Goal: Check status: Check status

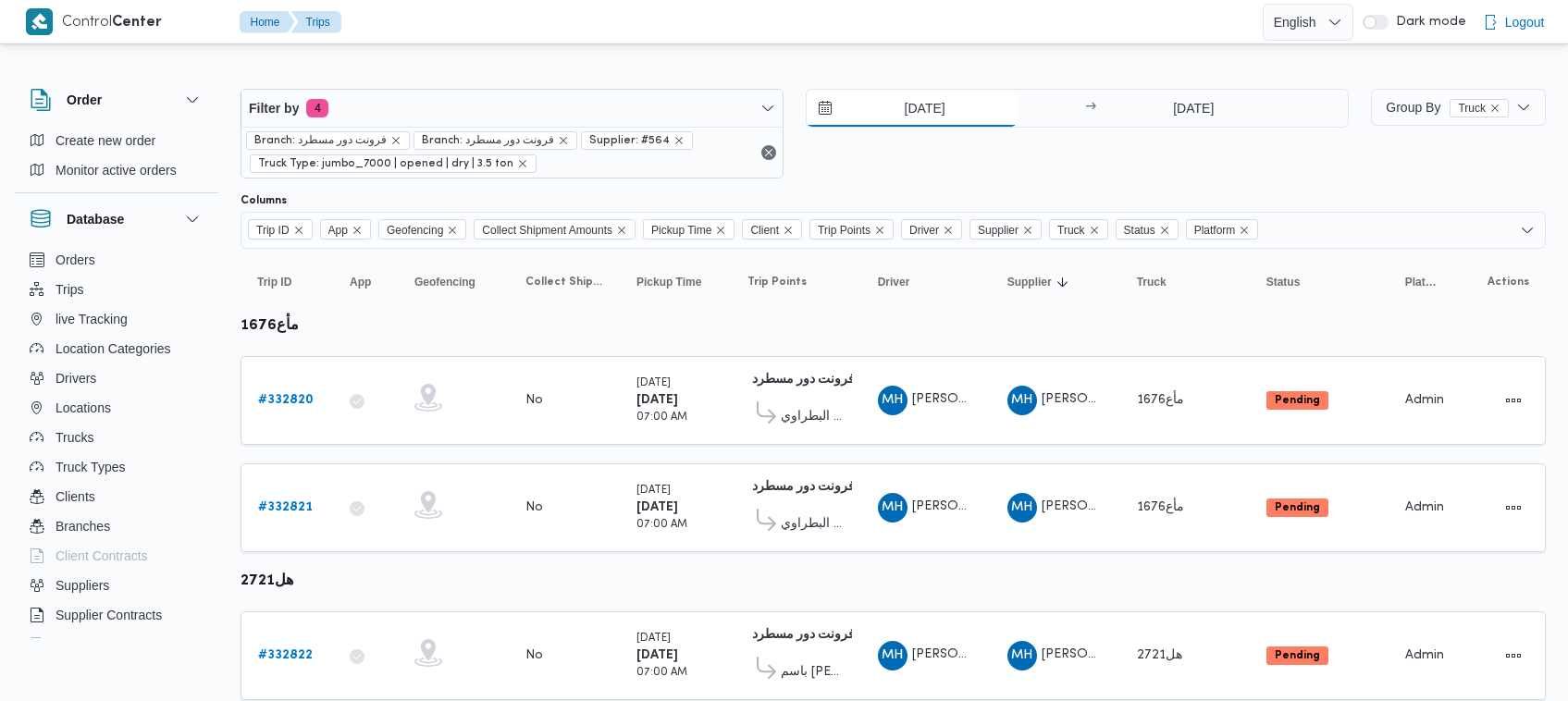
click at [946, 103] on input "27/8/2025" at bounding box center [912, 108] width 210 height 37
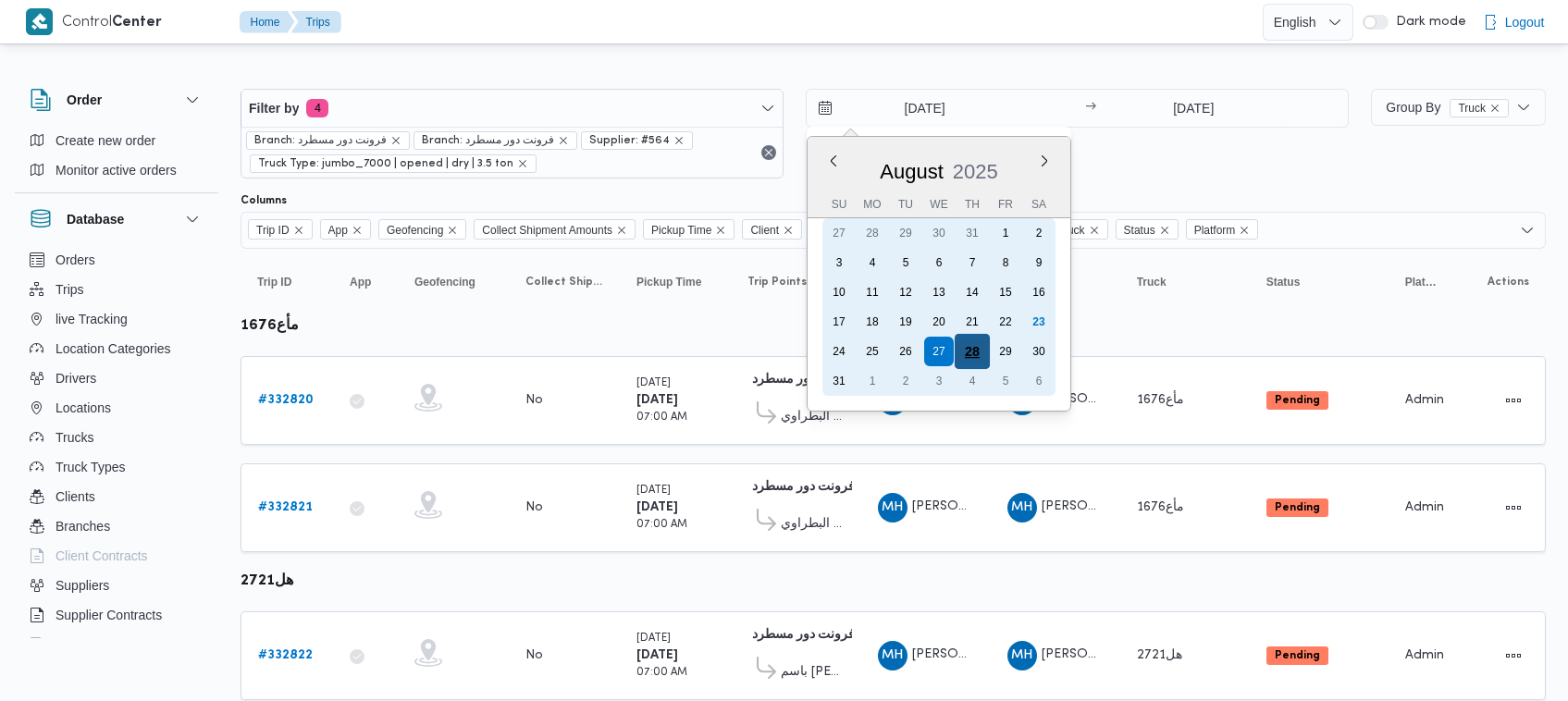
click at [960, 352] on div "28" at bounding box center [972, 351] width 35 height 35
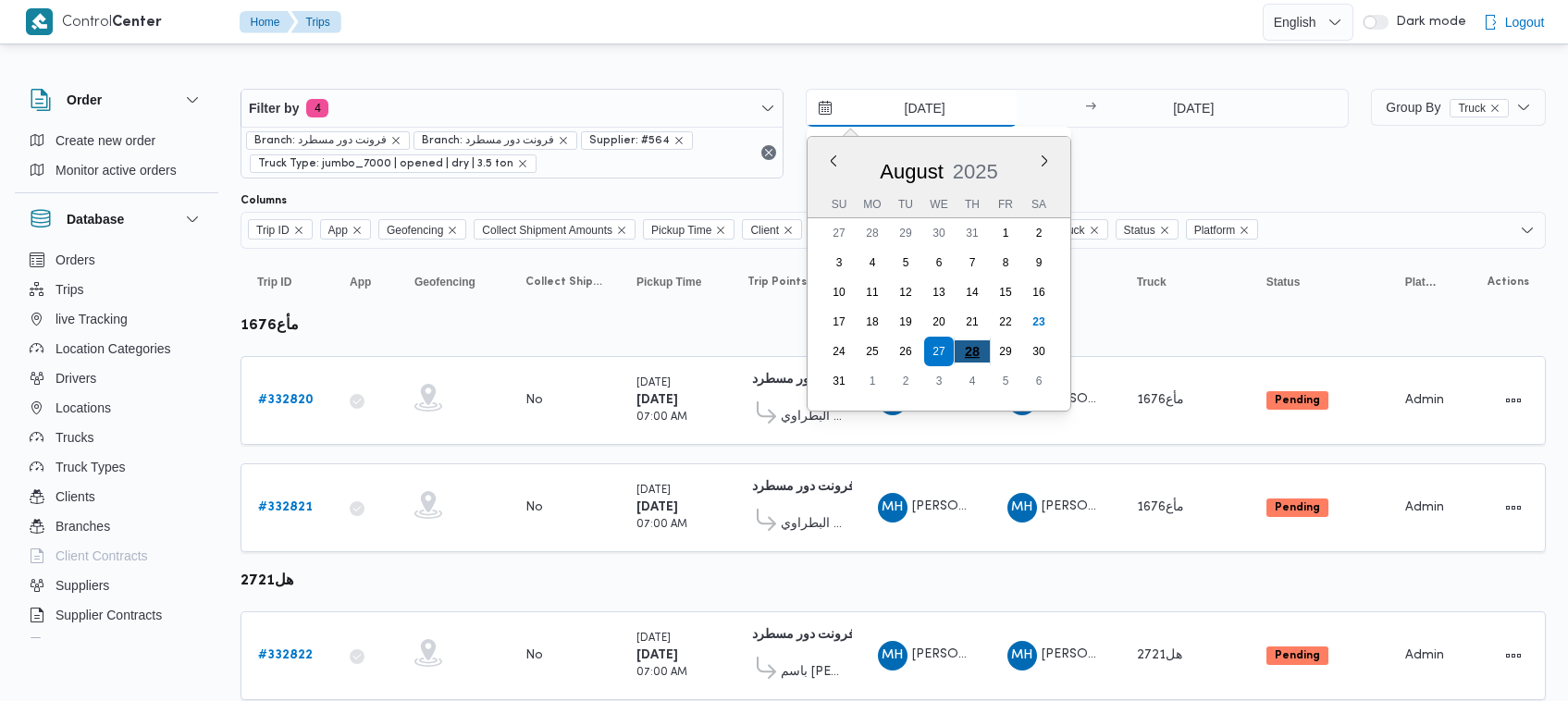
type input "28/8/2025"
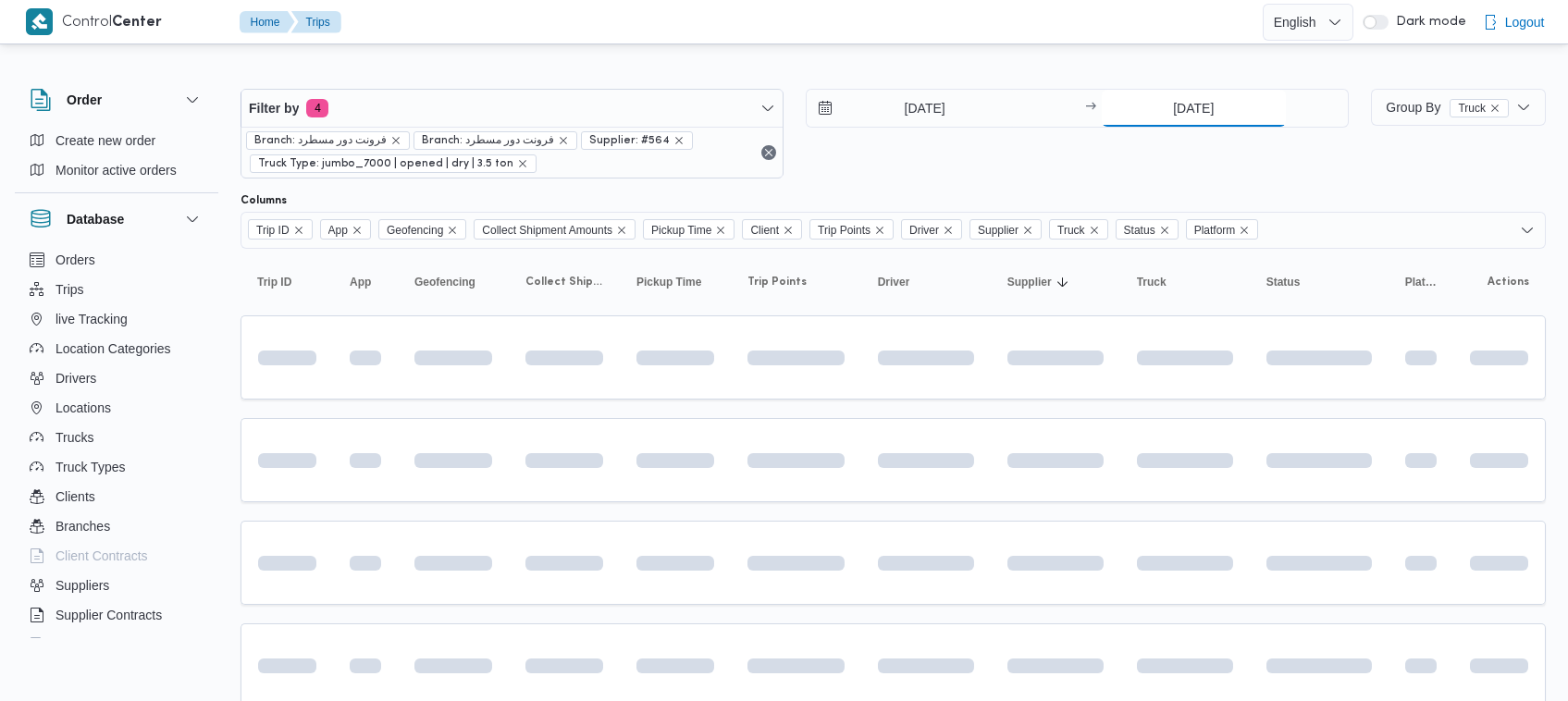
click at [1178, 107] on input "28/8/2025" at bounding box center [1193, 108] width 184 height 37
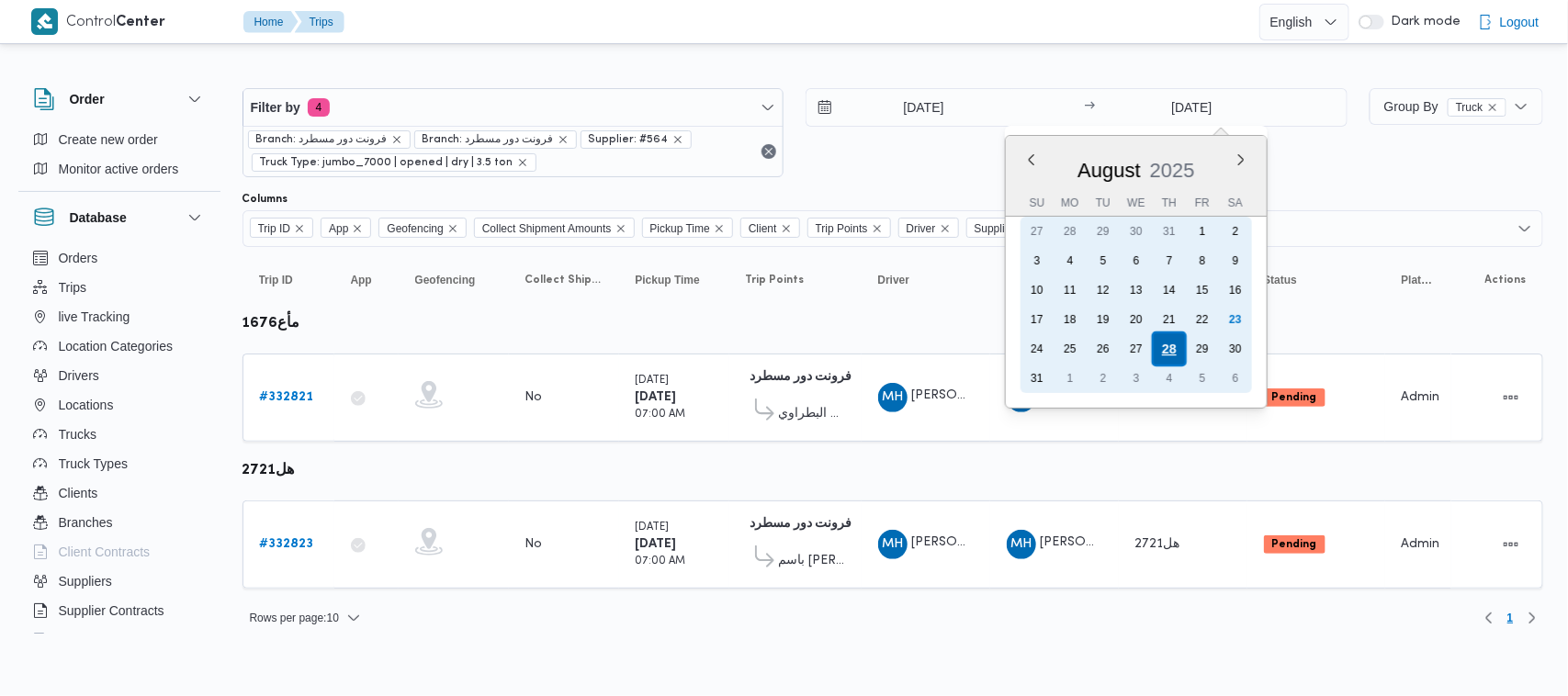
click at [1176, 347] on div "28" at bounding box center [1168, 348] width 35 height 35
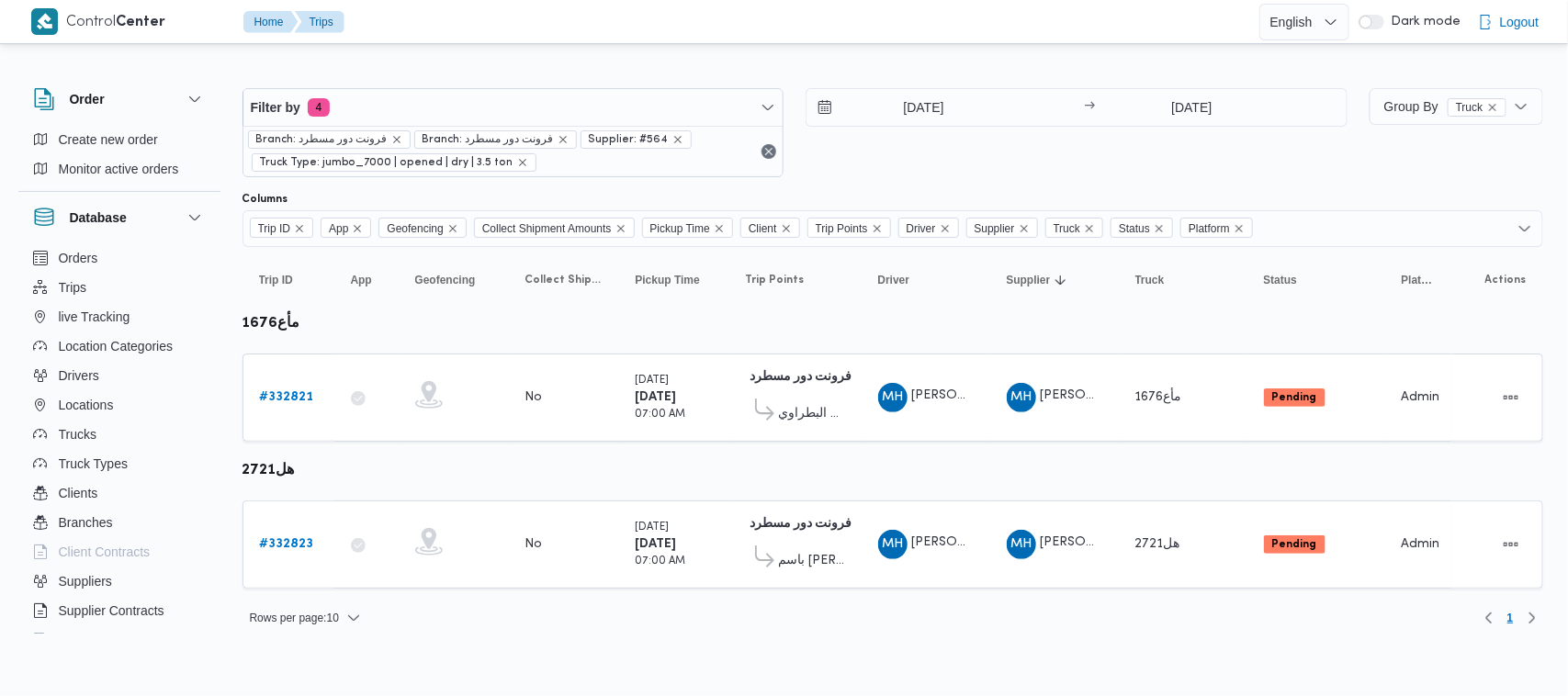
click at [1145, 168] on div "28/8/2025 → 28/8/2025" at bounding box center [1077, 133] width 542 height 89
click at [949, 101] on input "28/8/2025" at bounding box center [911, 107] width 208 height 37
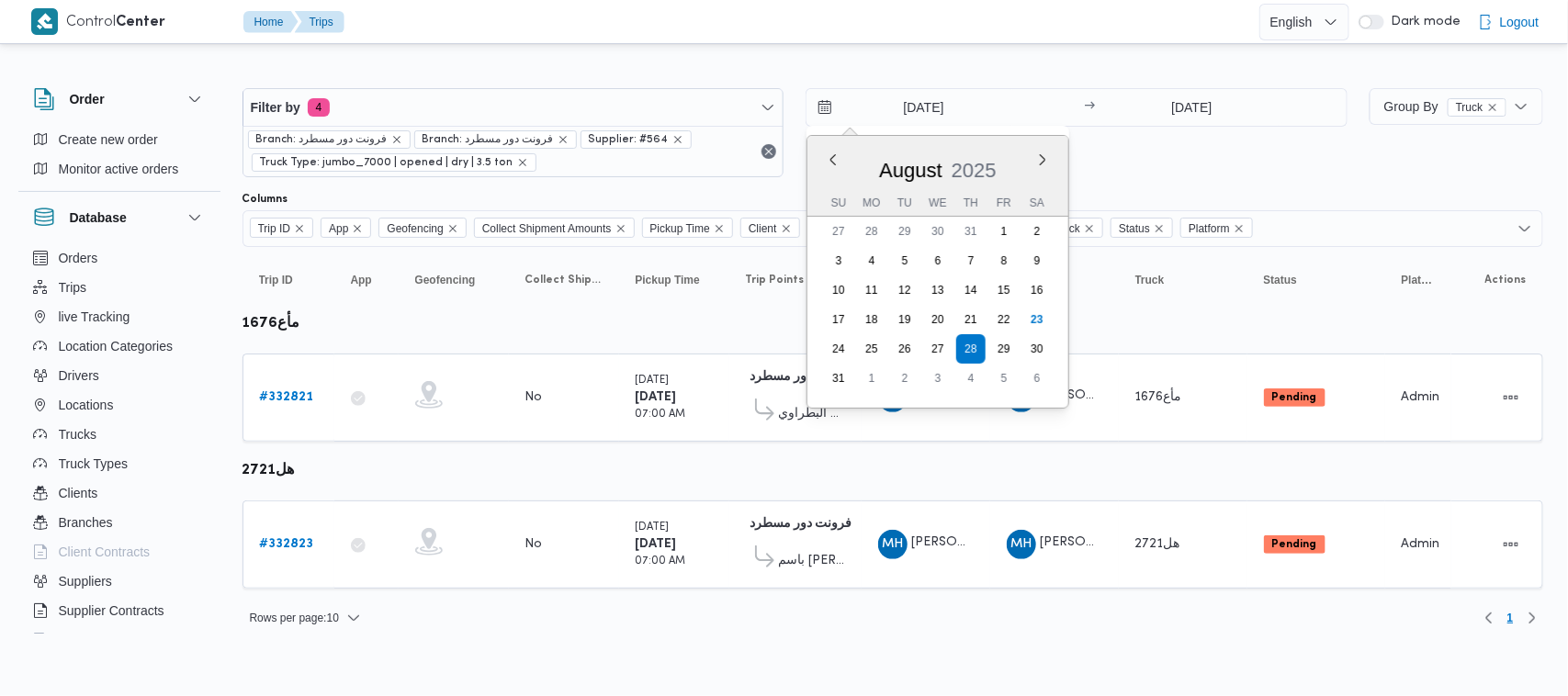
click at [1144, 136] on div "28/8/2025 Previous Month Next month August 2025 August 2025 Su Mo Tu We Th Fr S…" at bounding box center [1077, 133] width 542 height 89
